Goal: Transaction & Acquisition: Register for event/course

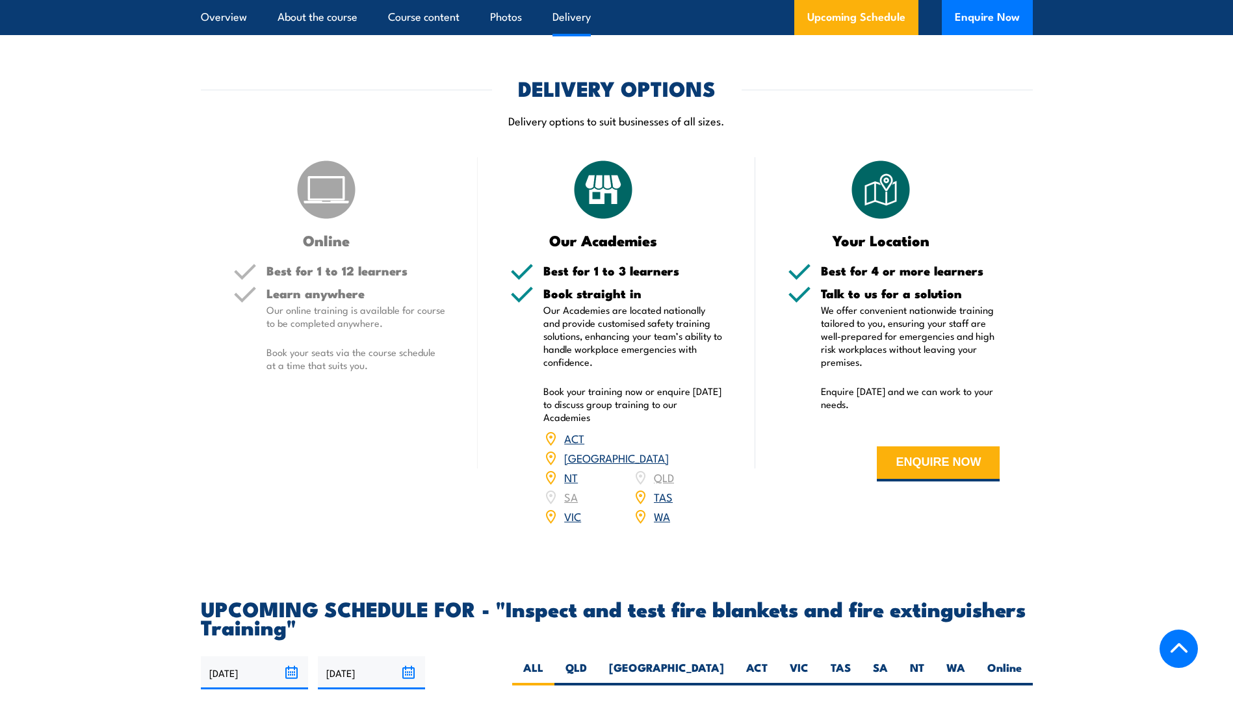
scroll to position [1820, 0]
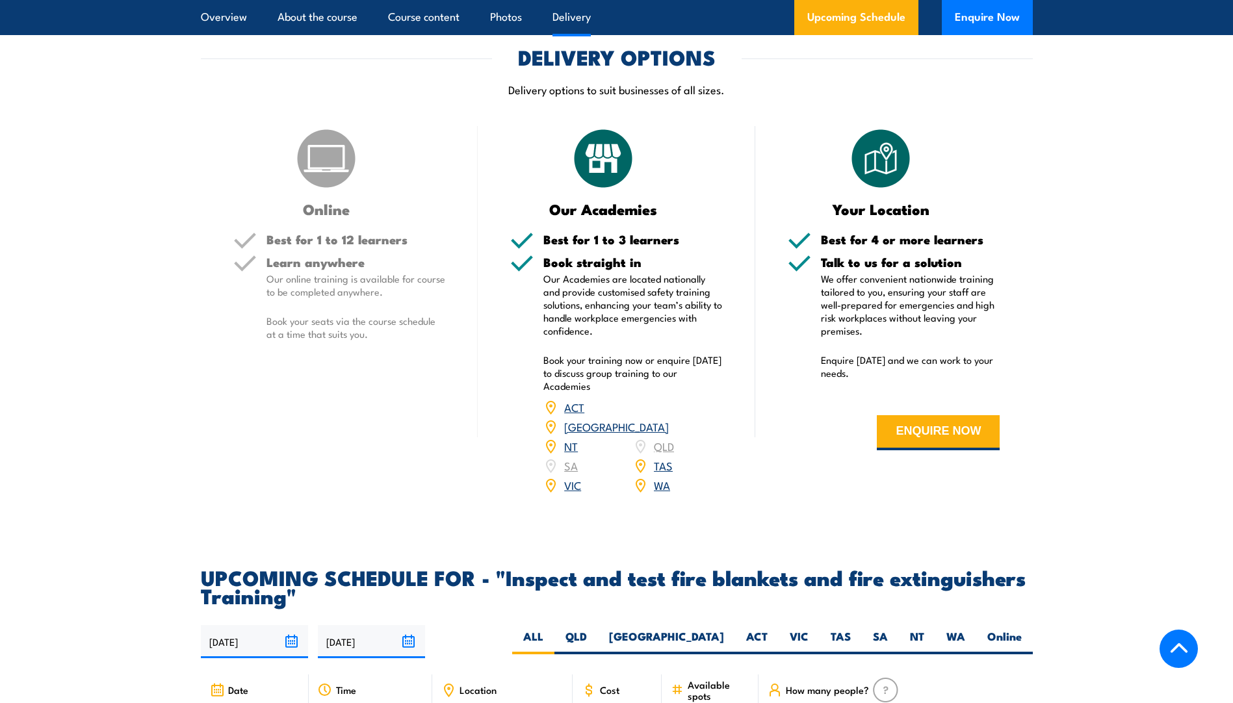
click at [328, 191] on img at bounding box center [326, 158] width 65 height 65
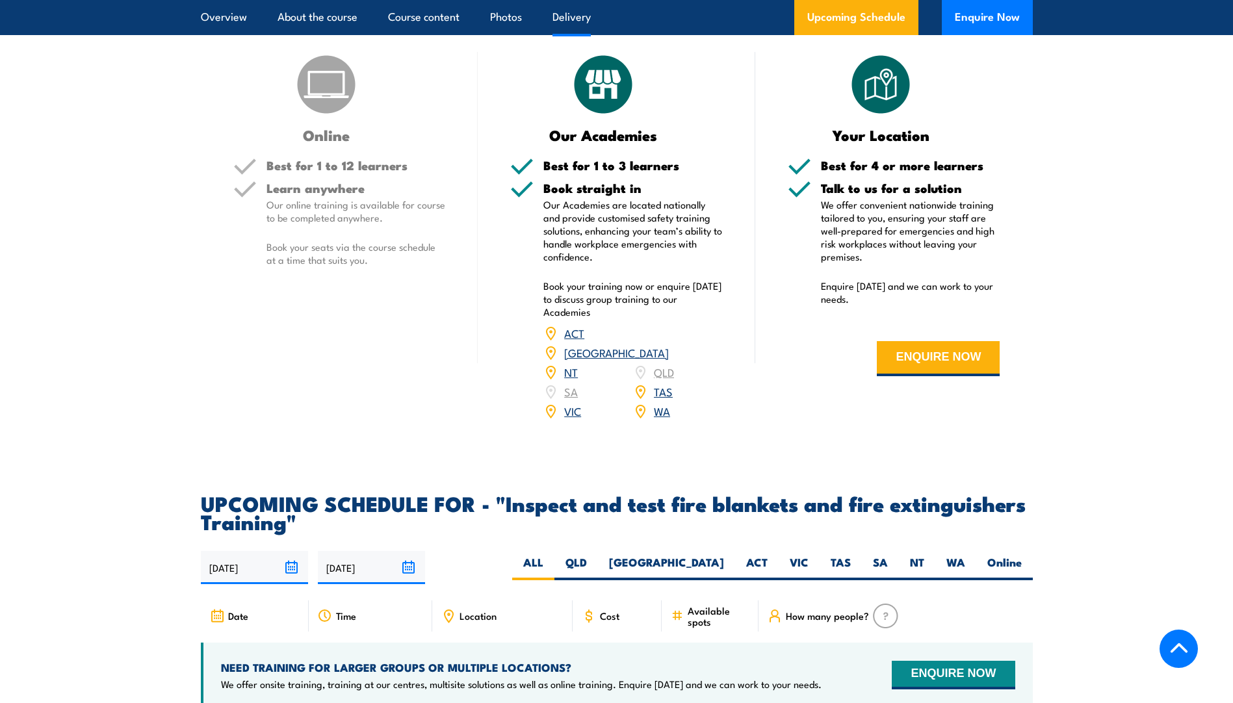
scroll to position [1885, 0]
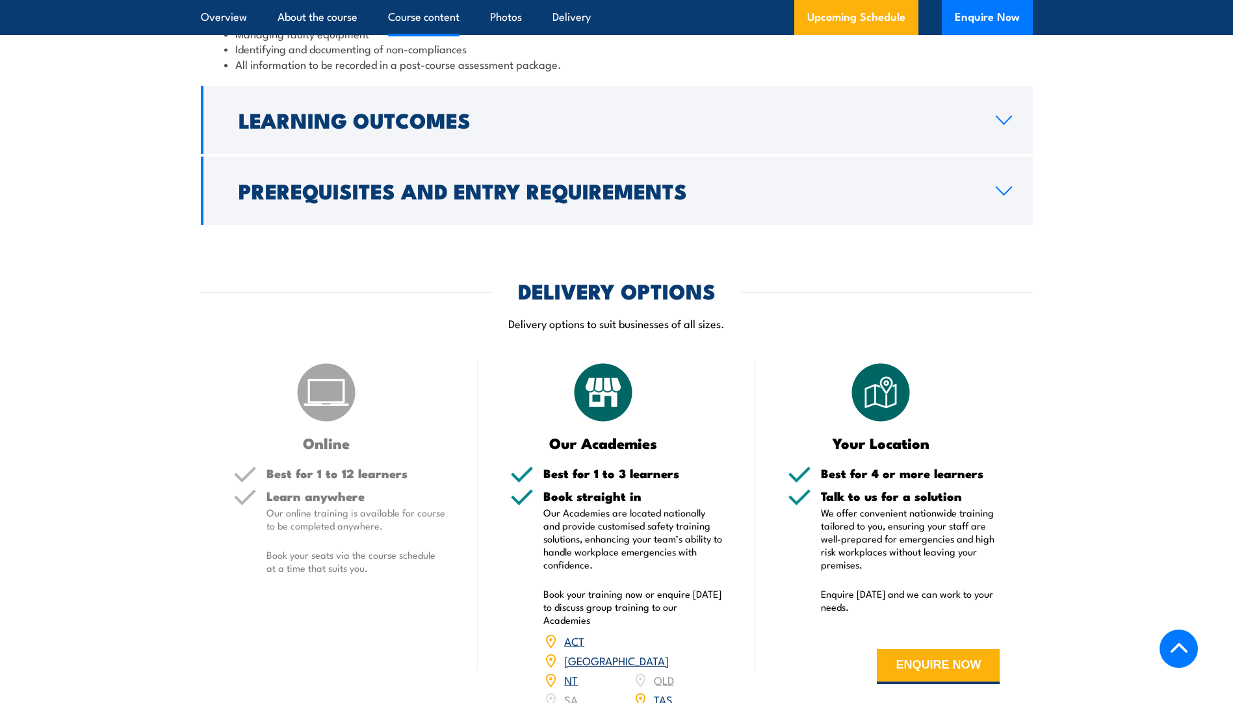
scroll to position [1625, 0]
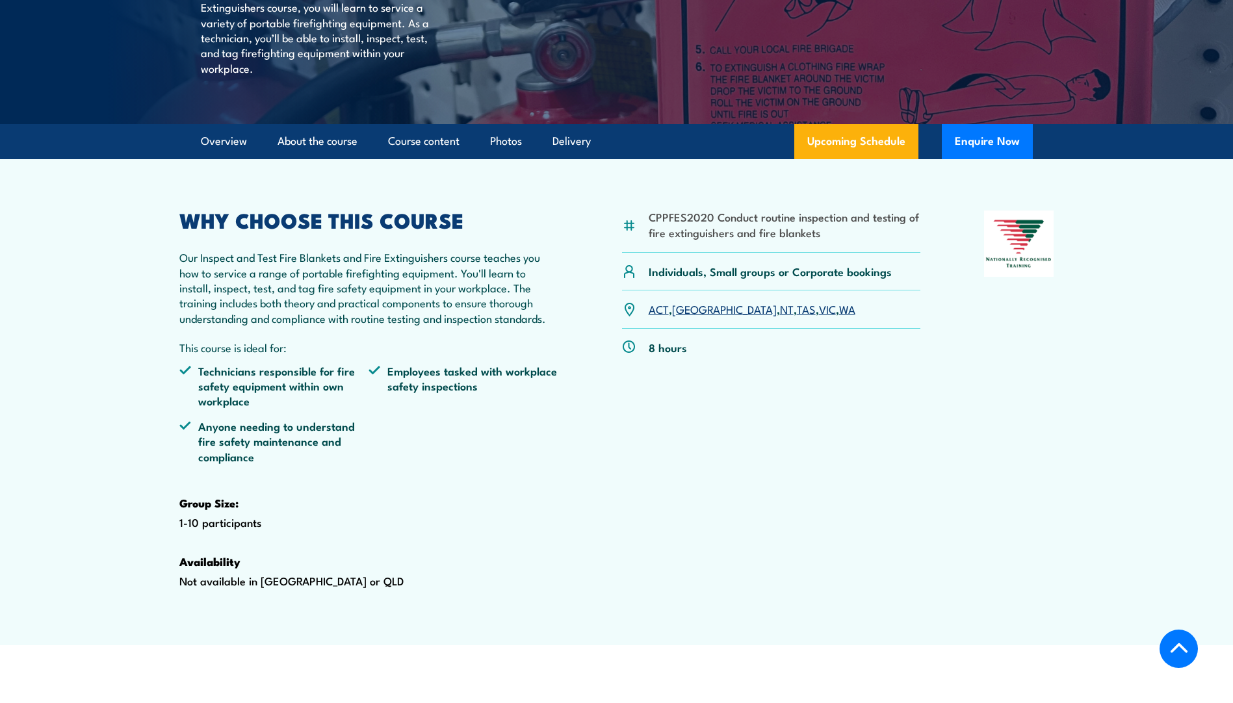
scroll to position [325, 0]
